Goal: Task Accomplishment & Management: Use online tool/utility

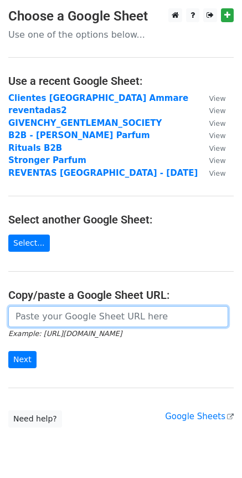
click at [88, 319] on input "url" at bounding box center [118, 316] width 220 height 21
paste input "https://docs.google.com/spreadsheets/d/1mSxsPpnK7NOeUKJiBVqeu9bJnPAg8l2jkfn0np5…"
type input "https://docs.google.com/spreadsheets/d/1mSxsPpnK7NOeUKJiBVqeu9bJnPAg8l2jkfn0np5…"
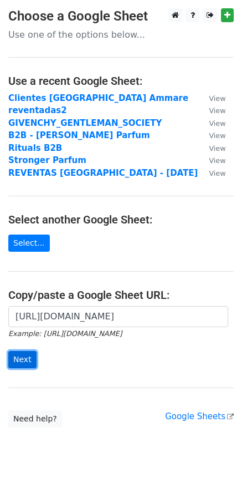
click at [27, 358] on input "Next" at bounding box center [22, 359] width 28 height 17
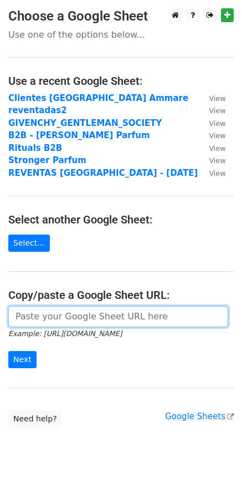
click at [107, 316] on input "url" at bounding box center [118, 316] width 220 height 21
paste input "[URL][DOMAIN_NAME]"
type input "[URL][DOMAIN_NAME]"
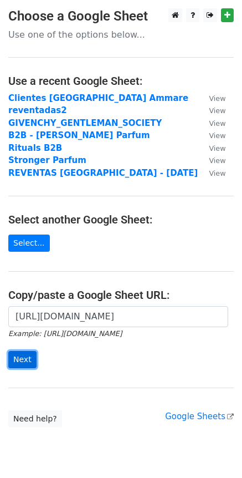
click at [17, 359] on input "Next" at bounding box center [22, 359] width 28 height 17
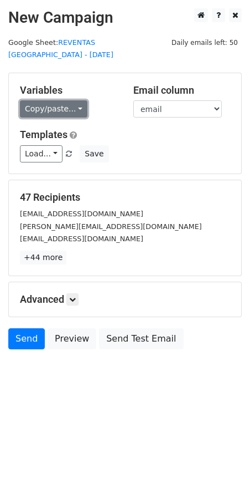
click at [48, 100] on link "Copy/paste..." at bounding box center [54, 108] width 68 height 17
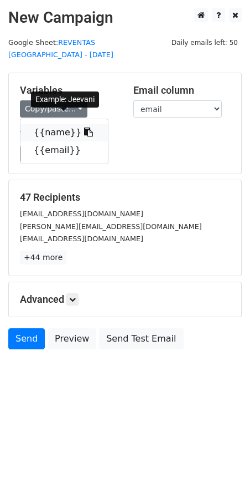
click at [58, 126] on link "{{name}}" at bounding box center [65, 133] width 88 height 18
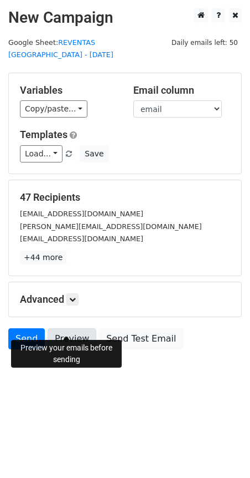
click at [65, 328] on link "Preview" at bounding box center [72, 338] width 49 height 21
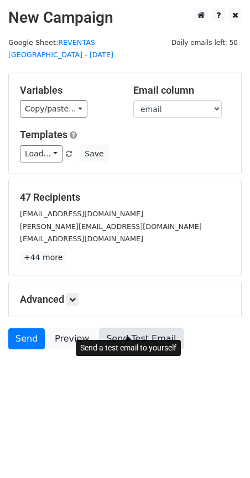
click at [129, 330] on link "Send Test Email" at bounding box center [141, 338] width 84 height 21
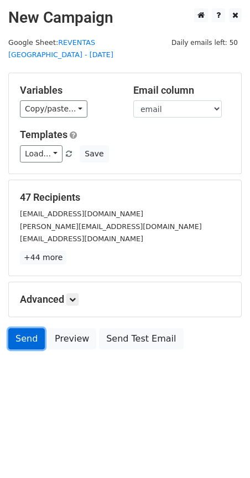
click at [27, 331] on link "Send" at bounding box center [26, 338] width 37 height 21
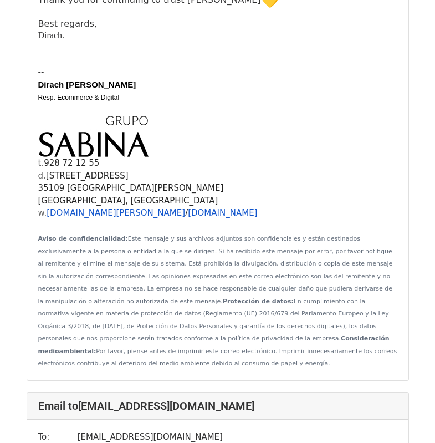
scroll to position [2106, 0]
